Goal: Check status: Check status

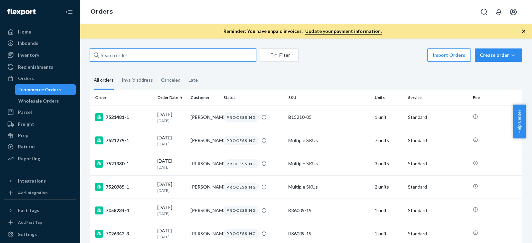
click at [136, 58] on input "text" at bounding box center [173, 55] width 166 height 13
paste input "[PERSON_NAME]"
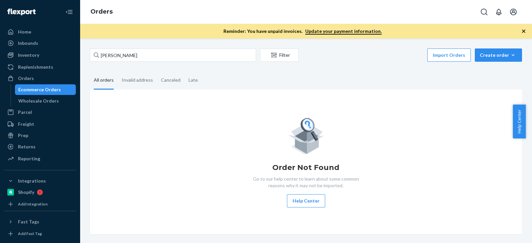
click at [237, 77] on fieldset "All orders Invalid address Canceled Late" at bounding box center [306, 81] width 432 height 18
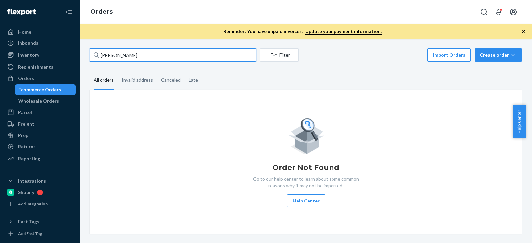
click at [164, 57] on input "[PERSON_NAME]" at bounding box center [173, 55] width 166 height 13
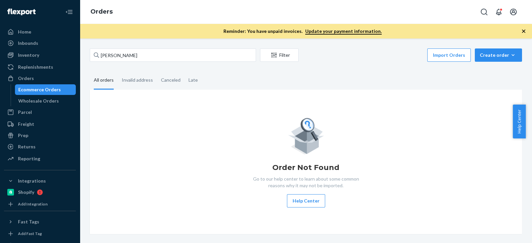
click at [448, 110] on div "Order Not Found Go to our help center to learn about some common reasons why it…" at bounding box center [306, 162] width 432 height 145
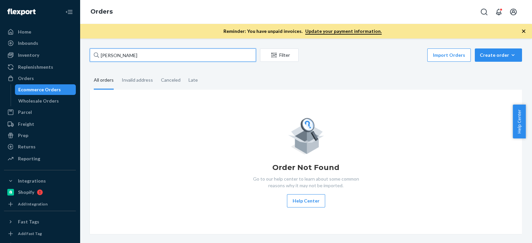
click at [121, 59] on input "[PERSON_NAME]" at bounding box center [173, 55] width 166 height 13
paste input "[PERSON_NAME]"
type input "[PERSON_NAME]"
